Goal: Information Seeking & Learning: Learn about a topic

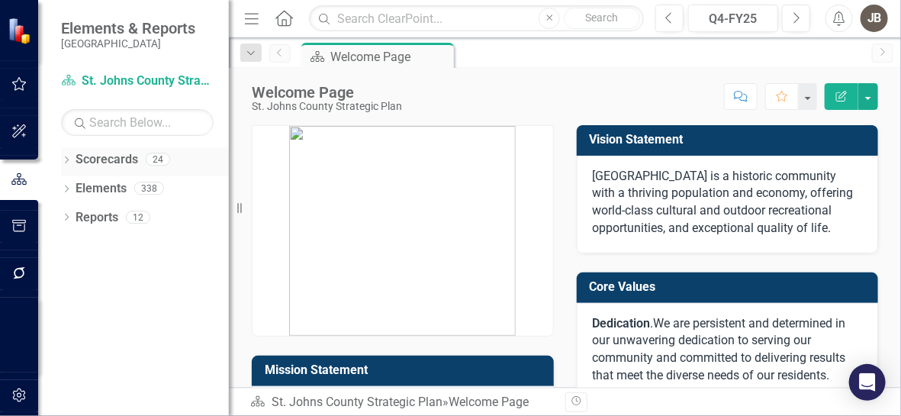
click at [93, 162] on link "Scorecards" at bounding box center [106, 160] width 63 height 18
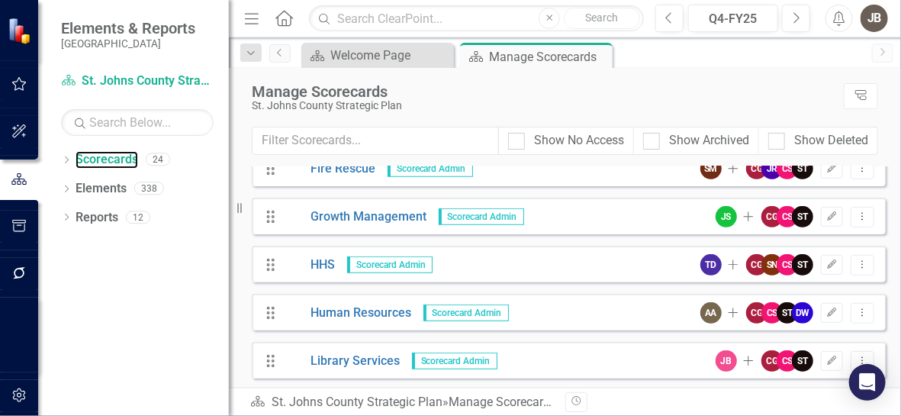
scroll to position [686, 0]
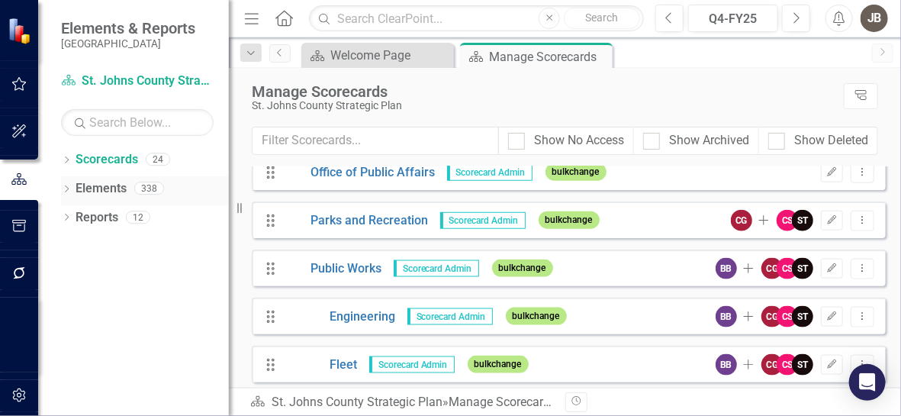
click at [98, 185] on link "Elements" at bounding box center [100, 189] width 51 height 18
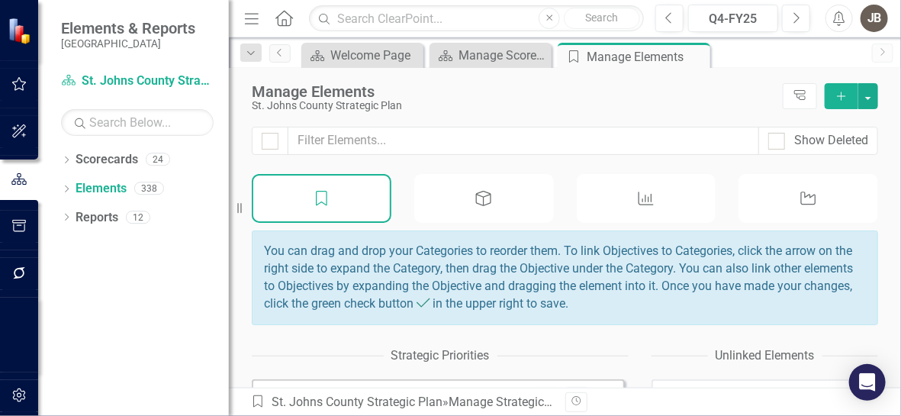
click at [647, 198] on icon "Performance Measure" at bounding box center [646, 198] width 20 height 15
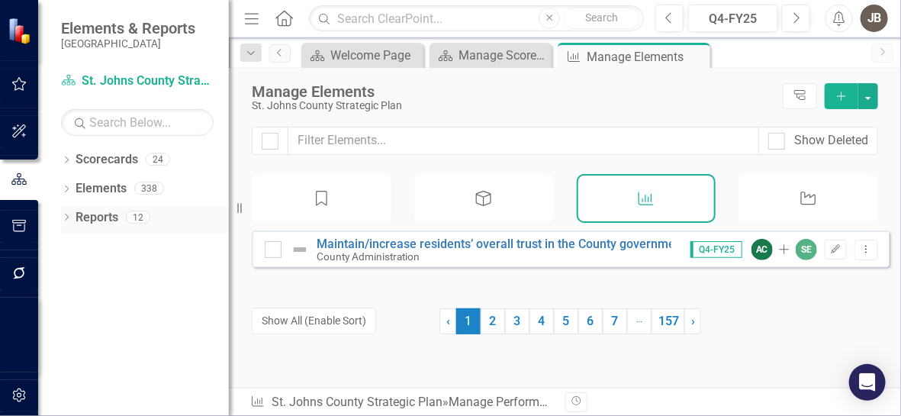
click at [101, 215] on link "Reports" at bounding box center [96, 218] width 43 height 18
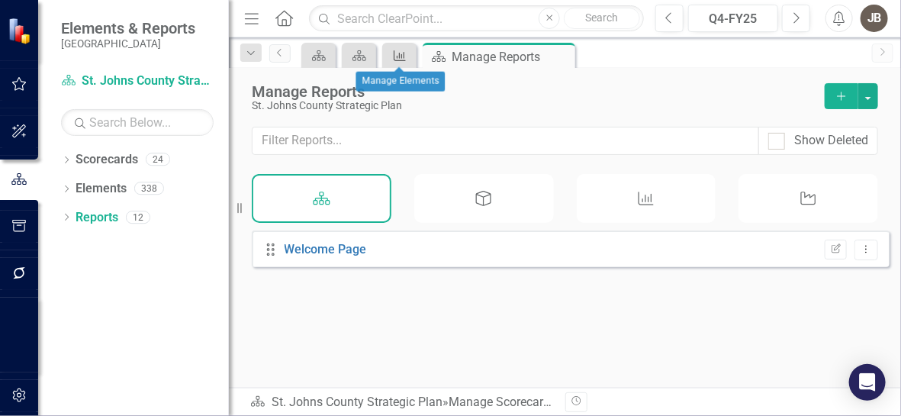
click at [409, 58] on link "Performance Measure" at bounding box center [399, 55] width 27 height 19
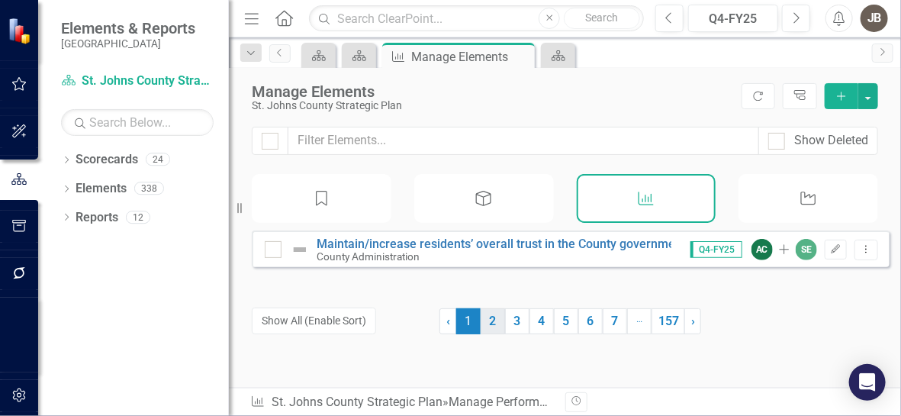
click at [485, 316] on link "2" at bounding box center [492, 321] width 24 height 26
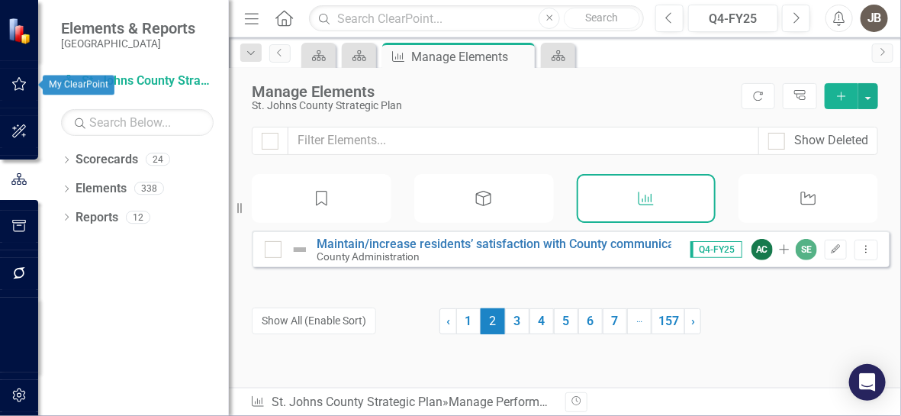
click at [13, 88] on icon "button" at bounding box center [19, 84] width 16 height 12
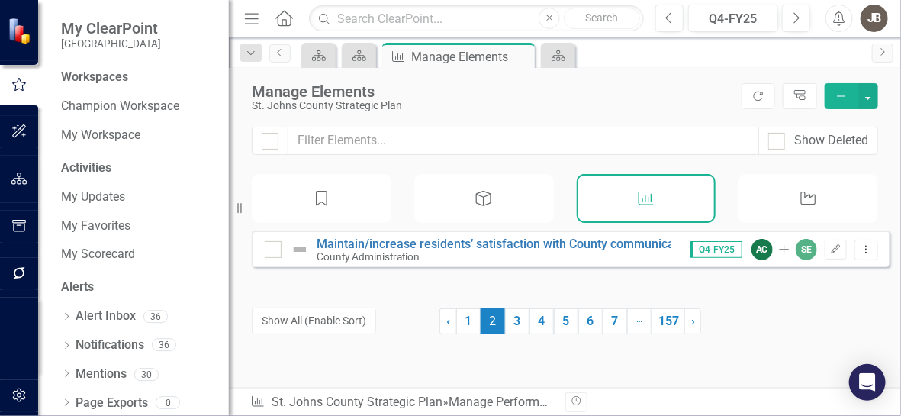
click at [115, 76] on div "Workspaces" at bounding box center [94, 78] width 67 height 18
click at [95, 78] on div "Workspaces" at bounding box center [94, 78] width 67 height 18
click at [115, 106] on link "Champion Workspace" at bounding box center [137, 107] width 153 height 18
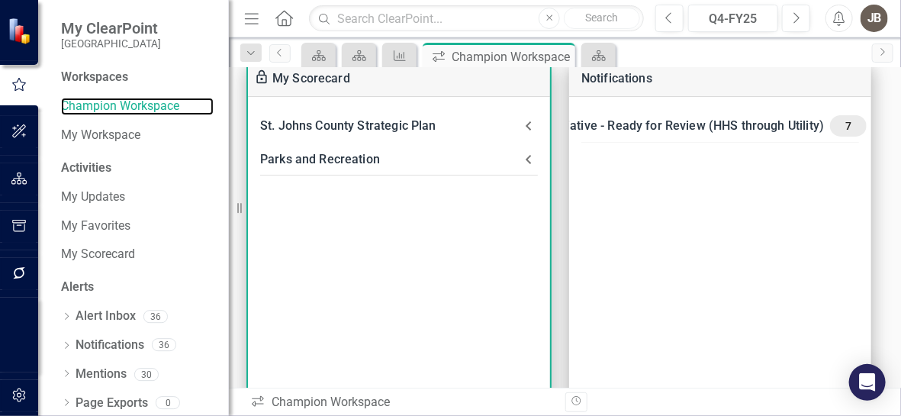
scroll to position [75, 0]
click at [360, 160] on div "Parks and Recreation" at bounding box center [389, 158] width 259 height 21
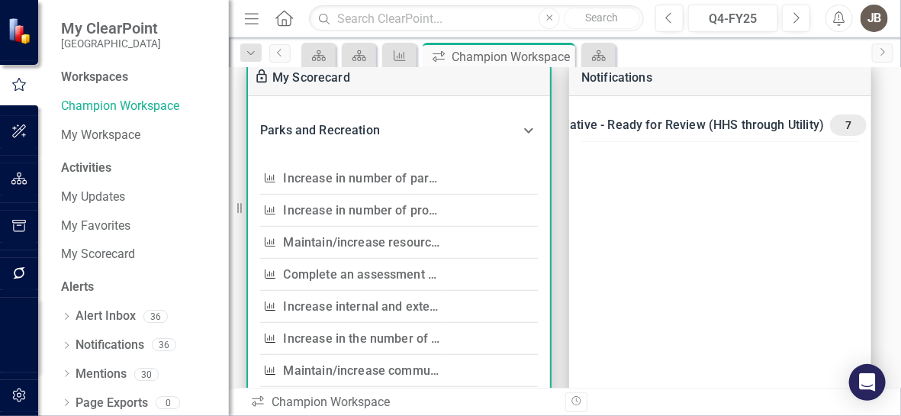
scroll to position [0, 0]
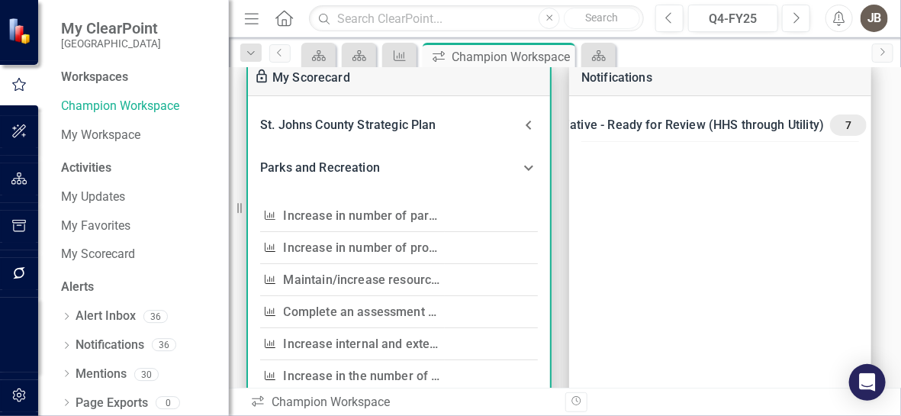
click at [361, 212] on link "Increase in number of parks per 1,000 residents, per National Recreation and Pa…" at bounding box center [551, 215] width 535 height 14
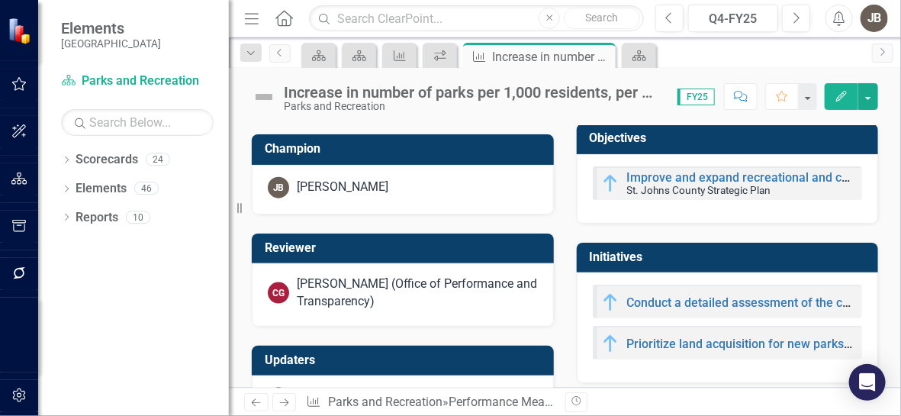
scroll to position [499, 0]
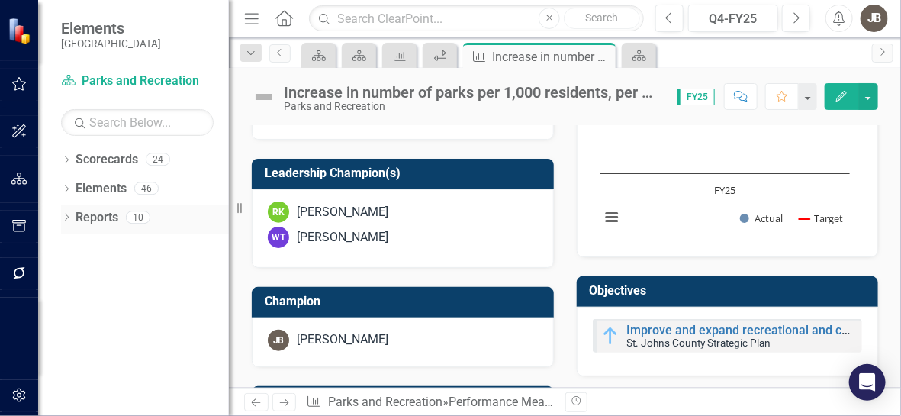
click at [65, 222] on div "Dropdown" at bounding box center [66, 219] width 11 height 13
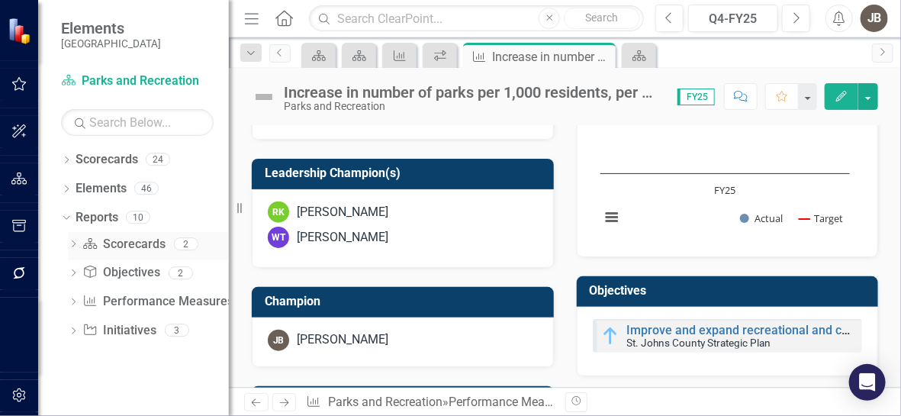
click at [116, 239] on link "Scorecard Scorecards" at bounding box center [123, 245] width 83 height 18
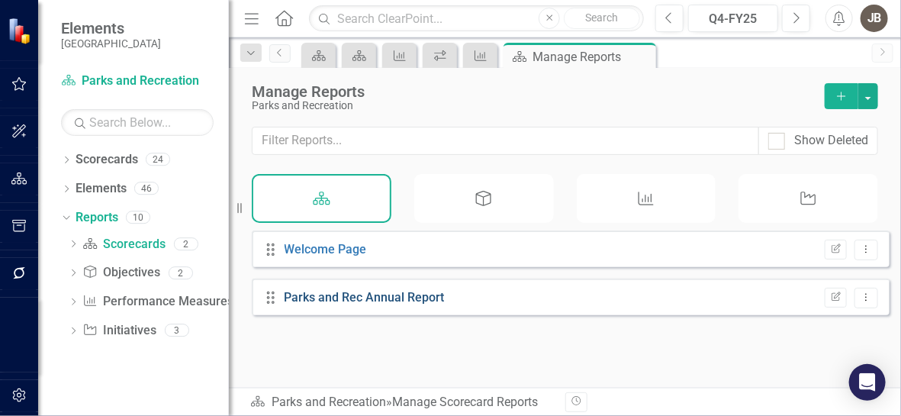
click at [352, 304] on link "Parks and Rec Annual Report" at bounding box center [364, 297] width 160 height 14
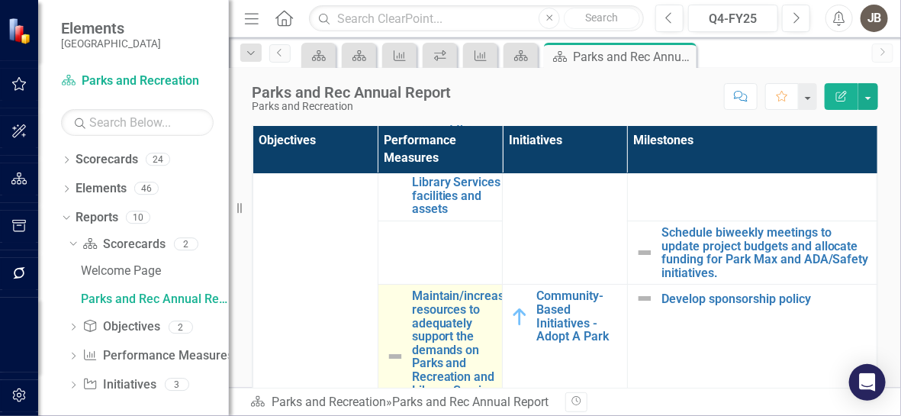
scroll to position [4118, 0]
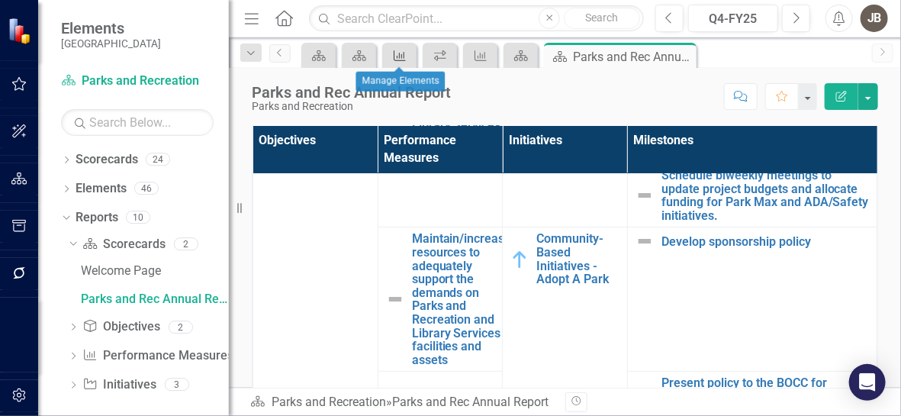
click at [393, 56] on icon "Performance Measure" at bounding box center [399, 56] width 15 height 12
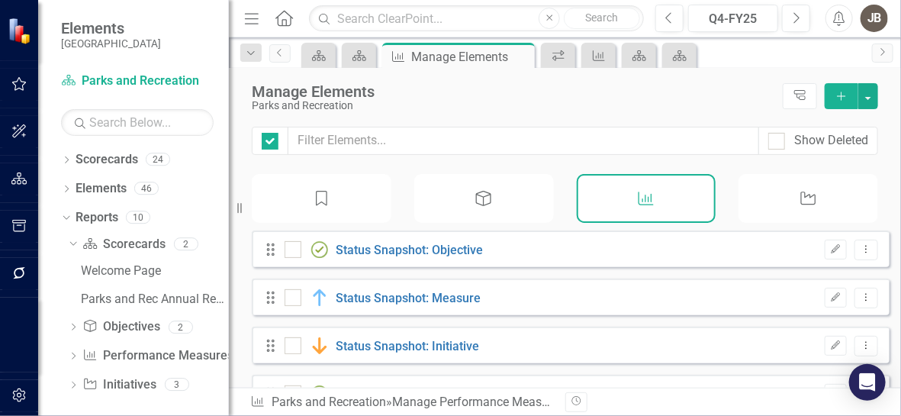
checkbox input "false"
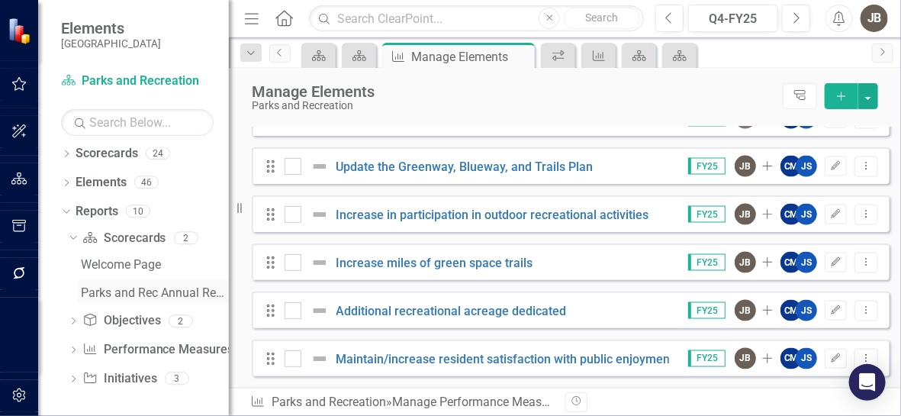
scroll to position [7, 0]
click at [127, 346] on link "Performance Measure Performance Measures" at bounding box center [157, 349] width 151 height 18
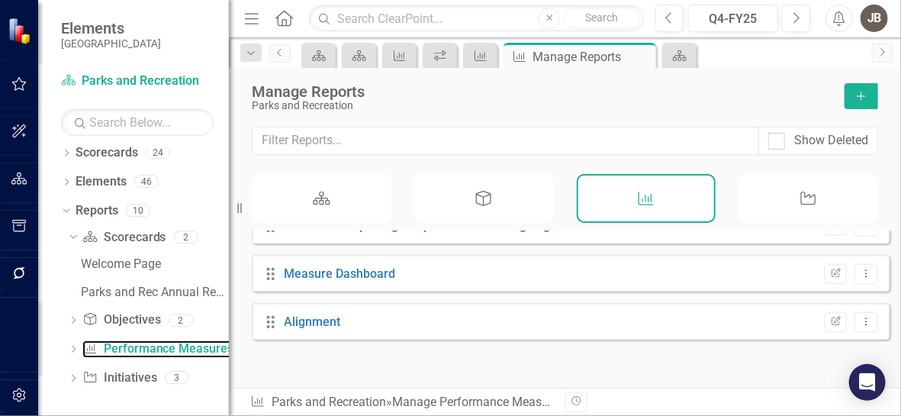
scroll to position [79, 0]
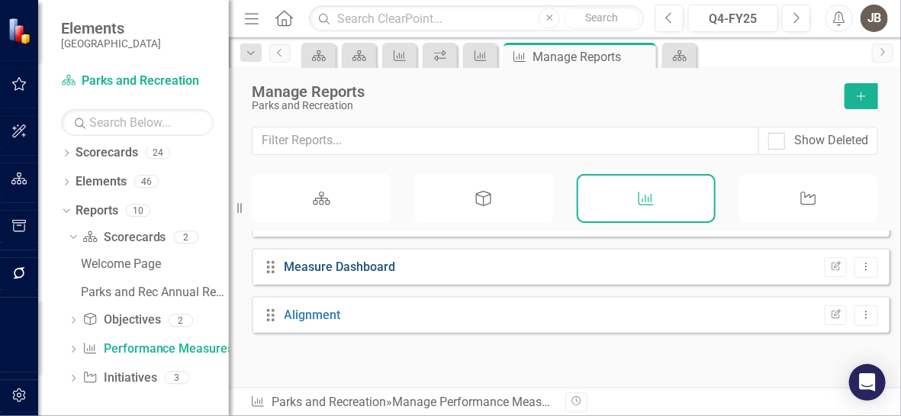
click at [340, 270] on link "Measure Dashboard" at bounding box center [339, 266] width 111 height 14
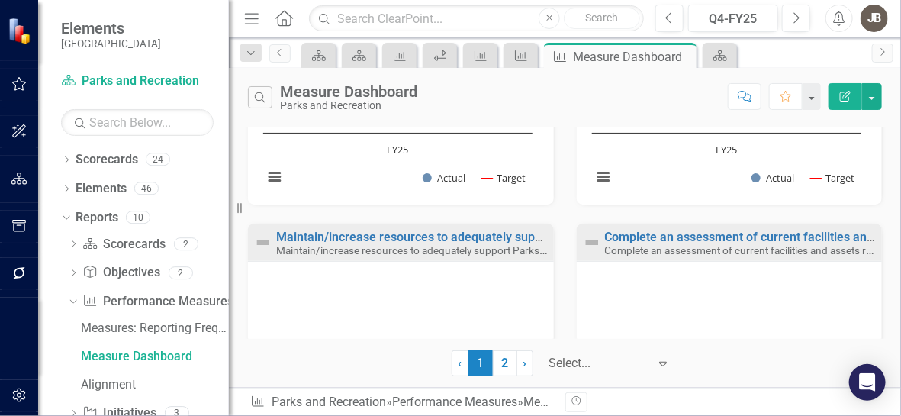
scroll to position [75, 0]
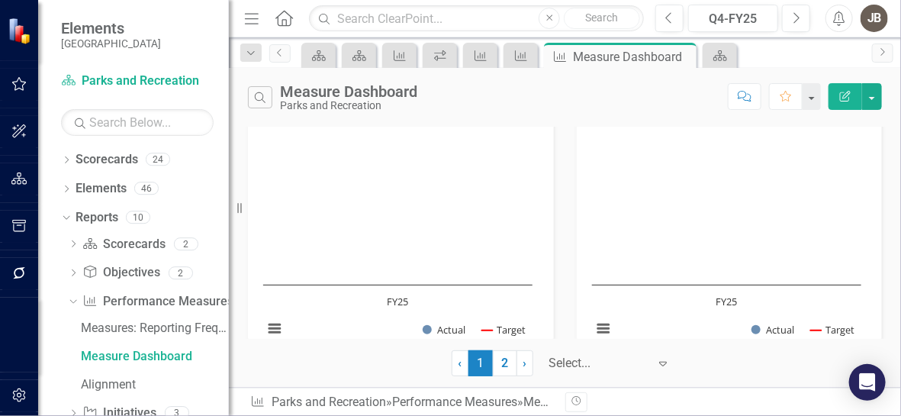
click at [394, 301] on text "FY25" at bounding box center [397, 301] width 21 height 14
click at [276, 327] on button "View chart menu, Chart" at bounding box center [274, 328] width 21 height 21
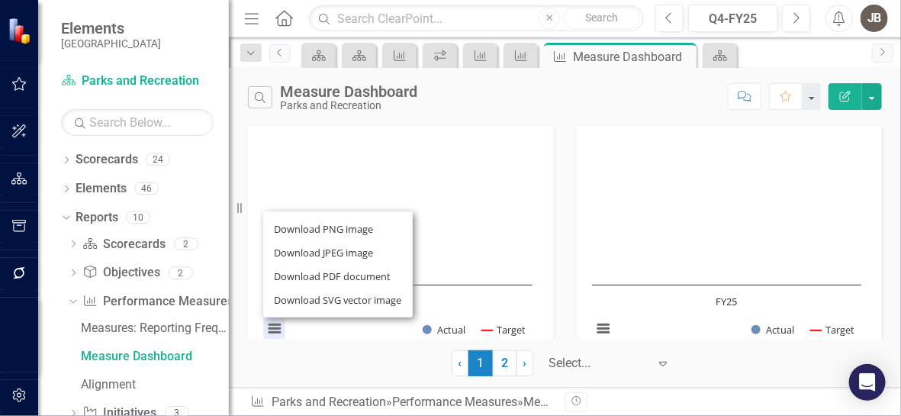
click at [349, 357] on div "‹ Previous 1 (current) 2 › Next Select... Expand" at bounding box center [564, 363] width 649 height 26
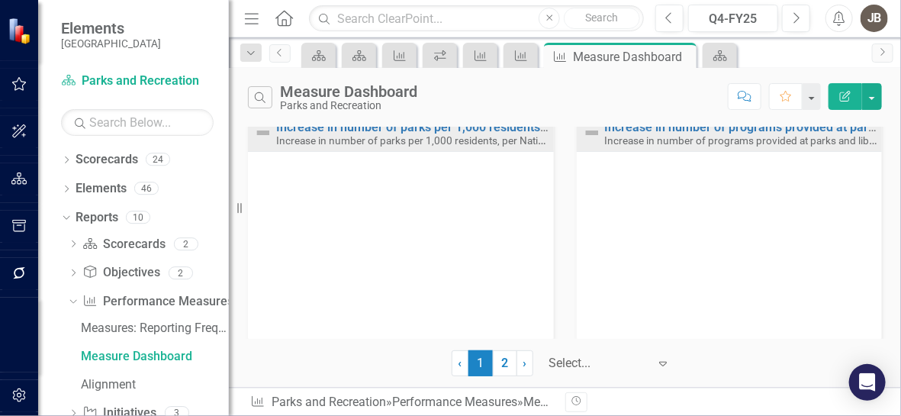
scroll to position [0, 0]
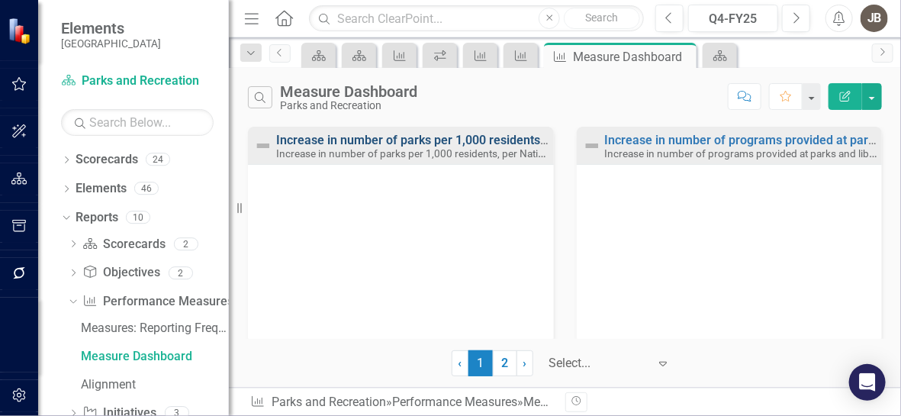
click at [326, 143] on link "Increase in number of parks per 1,000 residents, per National Recreation and Pa…" at bounding box center [538, 140] width 525 height 14
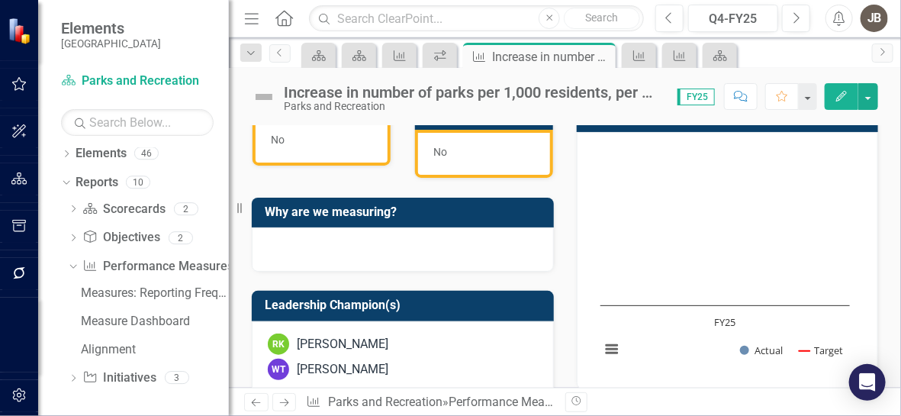
scroll to position [534, 0]
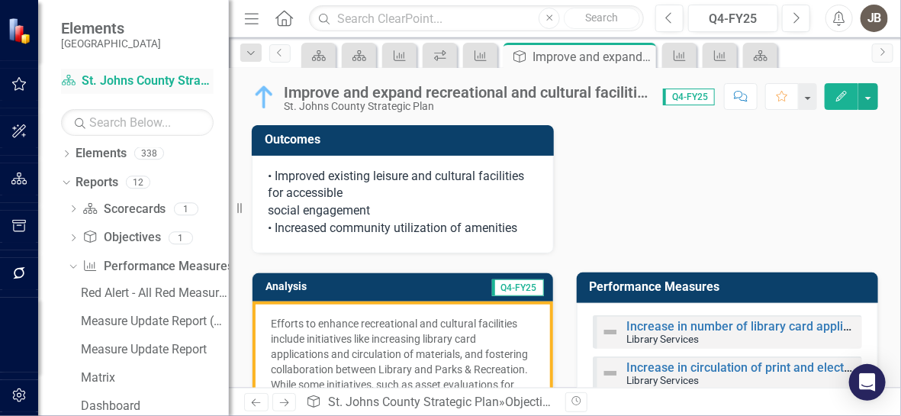
click at [150, 80] on link "Scorecard St. Johns County Strategic Plan" at bounding box center [137, 81] width 153 height 18
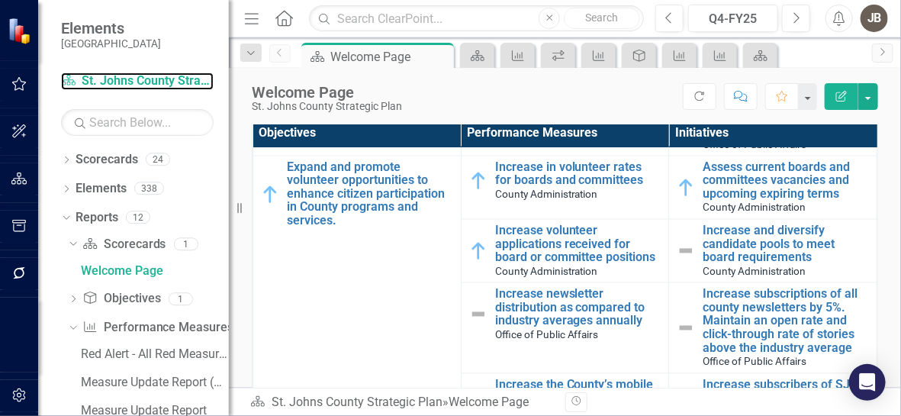
scroll to position [1296, 0]
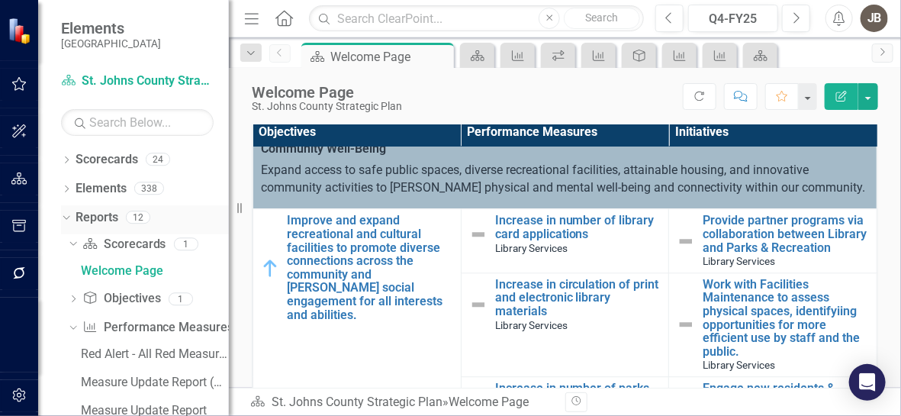
click at [61, 221] on div "Dropdown" at bounding box center [66, 220] width 11 height 8
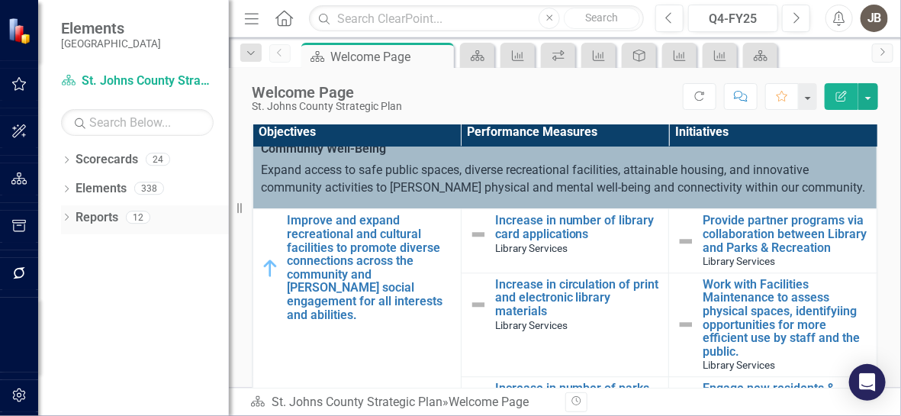
click at [61, 221] on icon "Dropdown" at bounding box center [66, 218] width 11 height 8
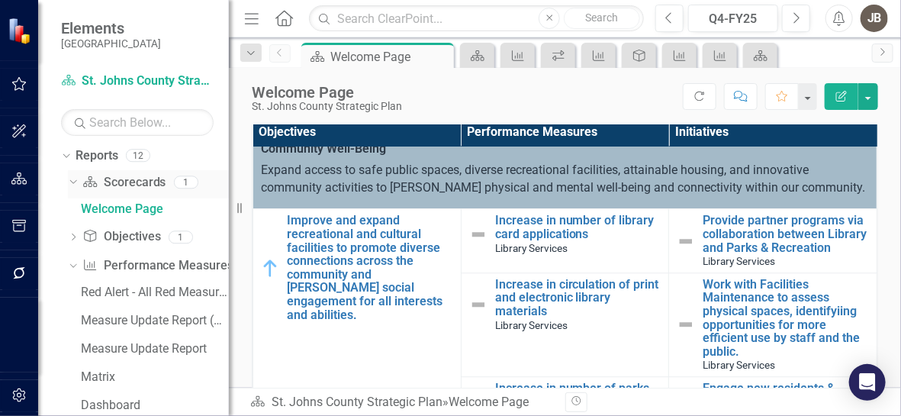
scroll to position [75, 0]
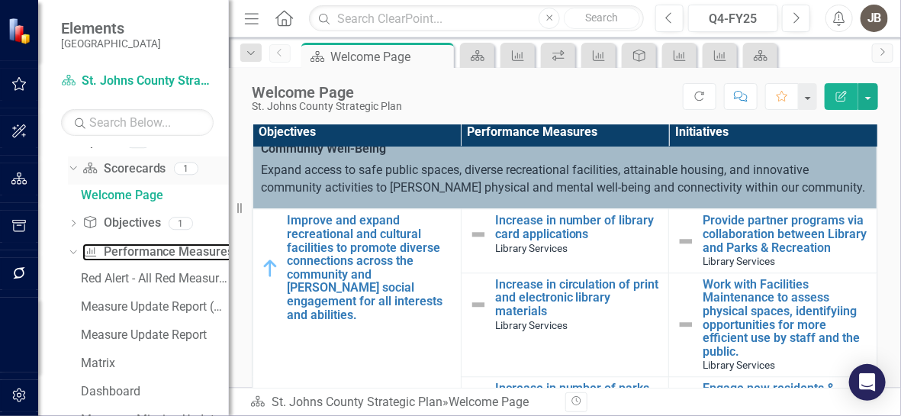
click at [109, 249] on link "Performance Measure Performance Measures" at bounding box center [157, 252] width 151 height 18
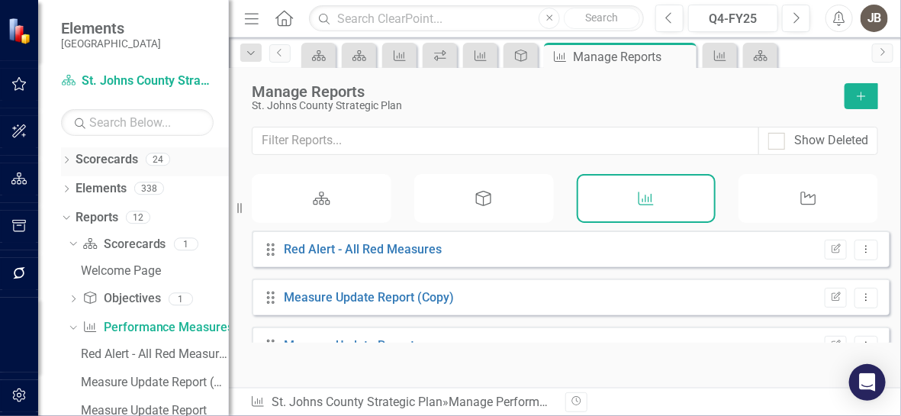
click at [67, 158] on icon "Dropdown" at bounding box center [66, 161] width 11 height 8
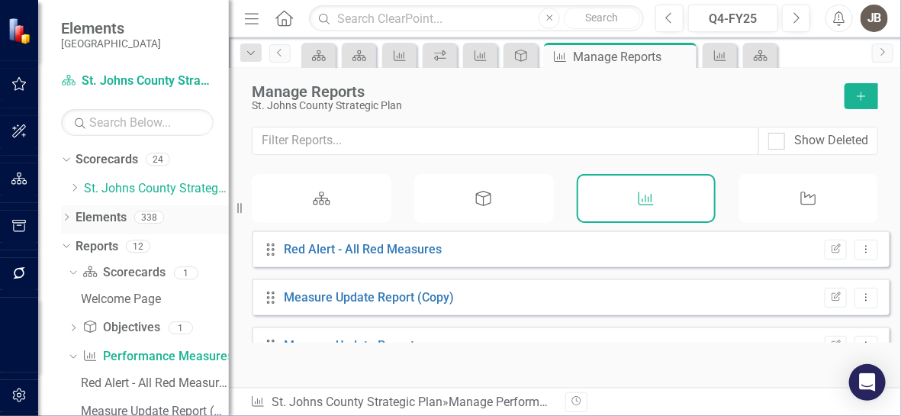
click at [71, 214] on icon "Dropdown" at bounding box center [66, 218] width 11 height 8
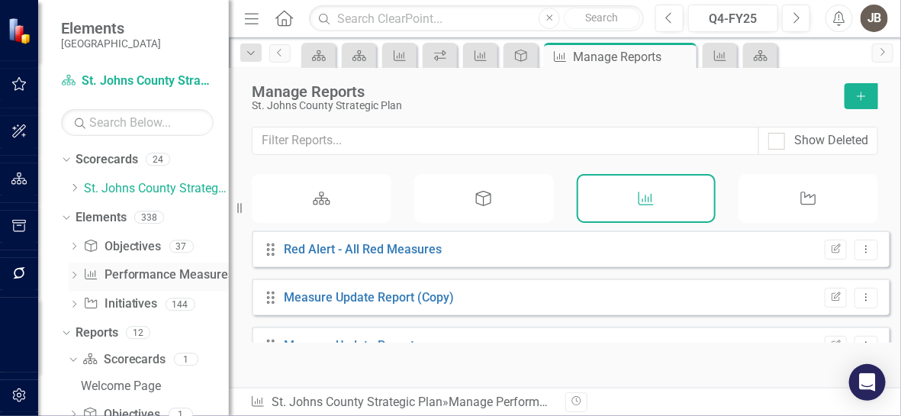
click at [169, 268] on link "Performance Measure Performance Measures" at bounding box center [158, 275] width 151 height 18
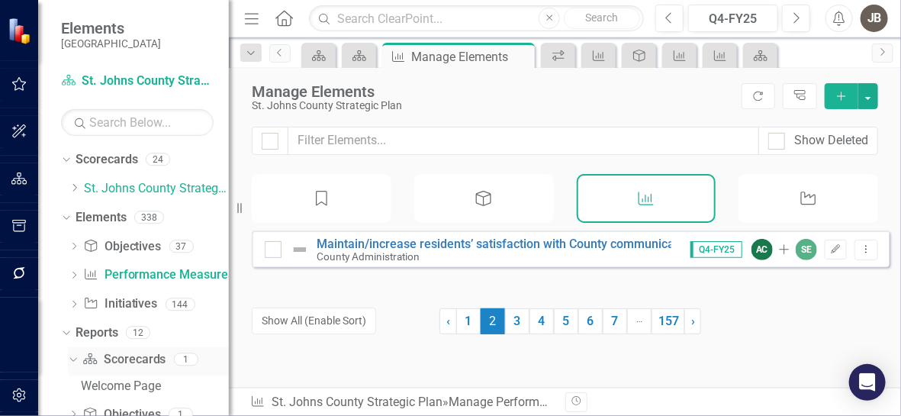
click at [116, 355] on link "Scorecard Scorecards" at bounding box center [123, 360] width 83 height 18
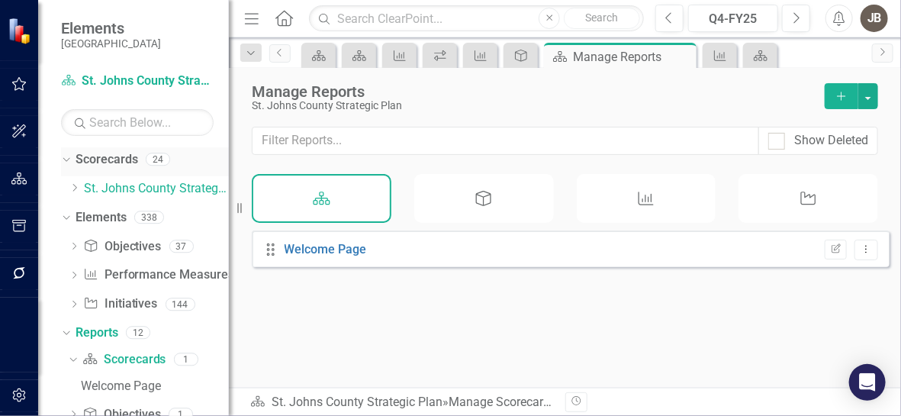
click at [64, 159] on icon at bounding box center [66, 160] width 7 height 4
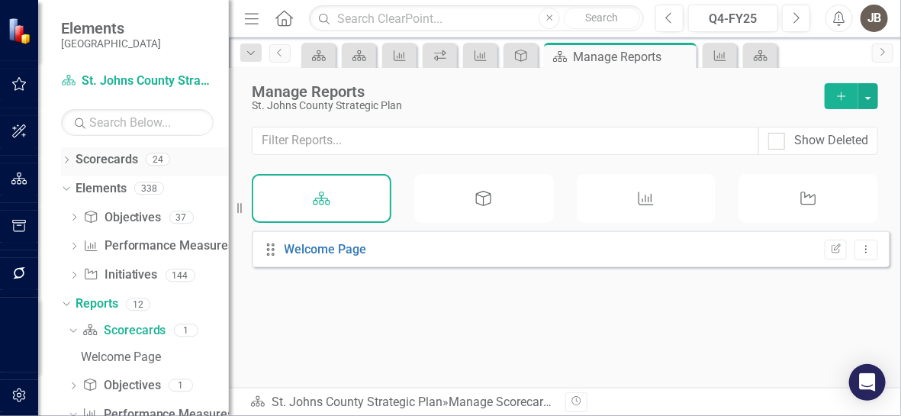
click at [64, 159] on icon "Dropdown" at bounding box center [66, 161] width 11 height 8
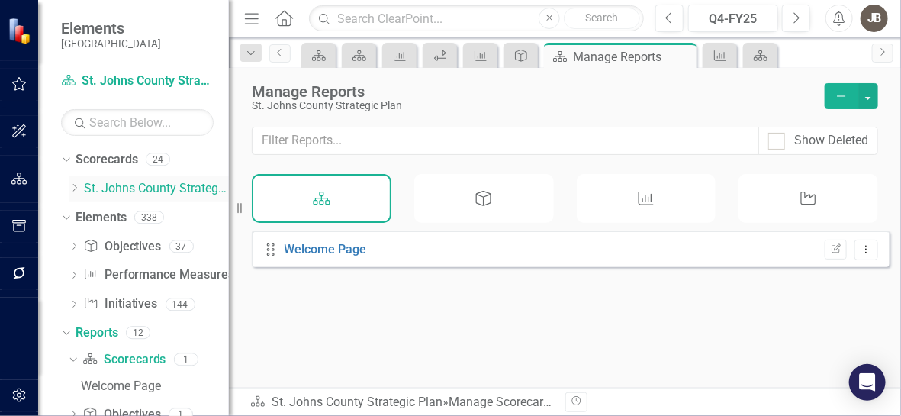
click at [79, 189] on icon "Dropdown" at bounding box center [74, 187] width 11 height 9
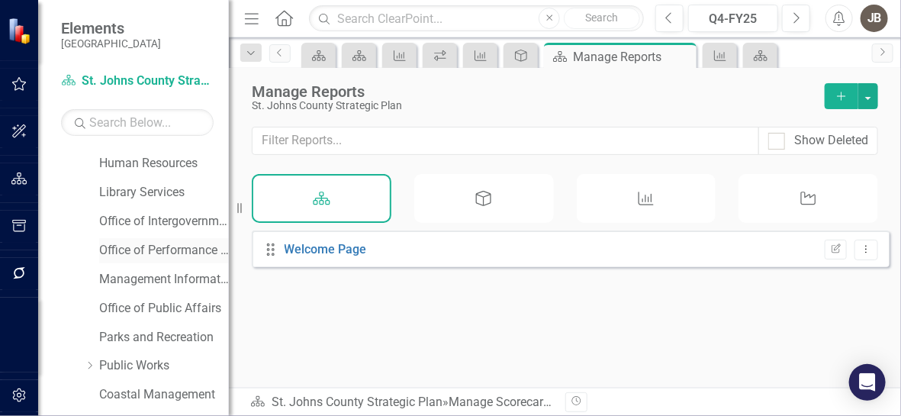
scroll to position [305, 0]
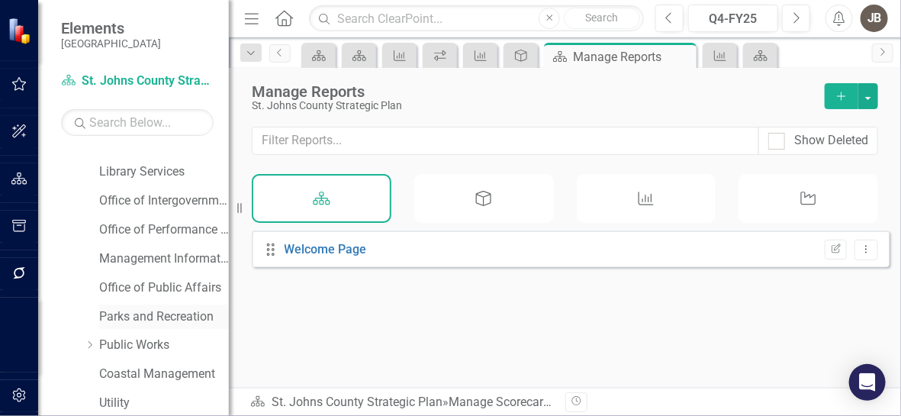
click at [163, 318] on link "Parks and Recreation" at bounding box center [164, 317] width 130 height 18
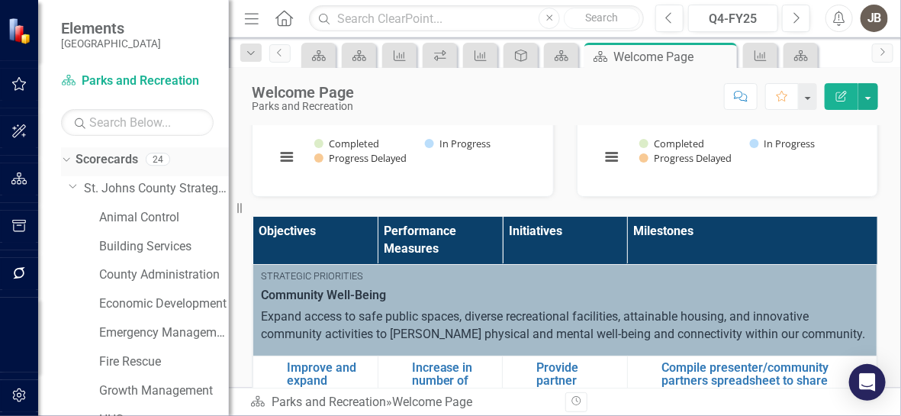
click at [69, 161] on div "Dropdown" at bounding box center [63, 158] width 13 height 11
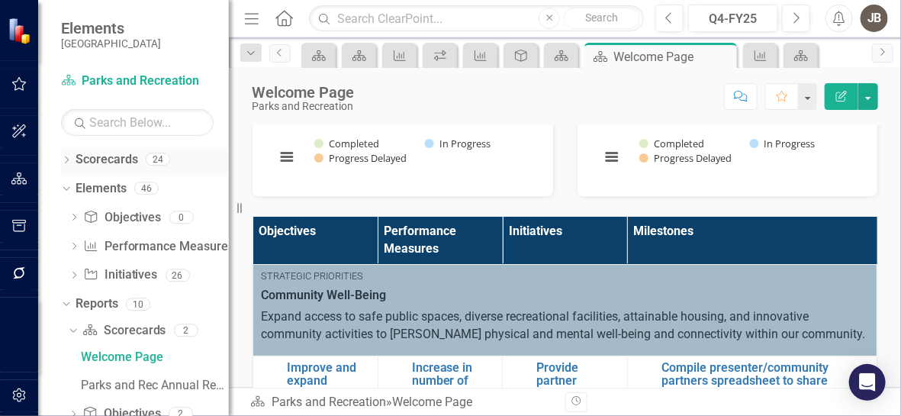
click at [69, 161] on icon "Dropdown" at bounding box center [66, 161] width 11 height 8
